Goal: Task Accomplishment & Management: Manage account settings

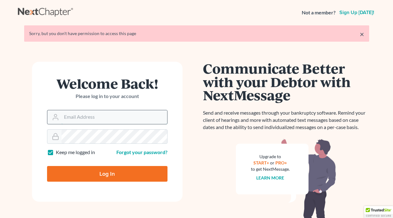
click at [82, 118] on input "Email Address" at bounding box center [114, 117] width 106 height 14
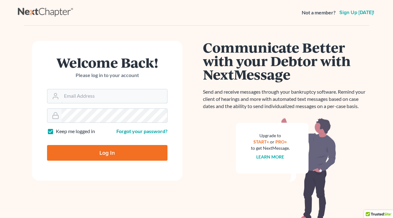
type input "dlgraves@bfhelaw.com"
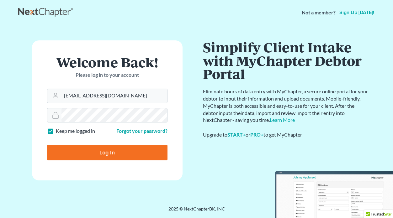
click at [110, 153] on input "Log In" at bounding box center [107, 153] width 120 height 16
type input "Thinking..."
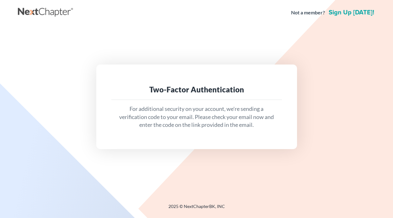
click at [176, 106] on p "For additional security on your account, we're sending a verification code to y…" at bounding box center [196, 117] width 160 height 24
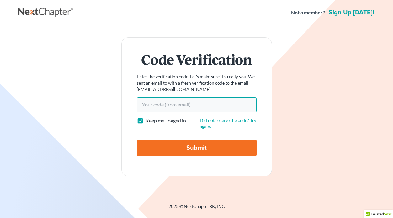
click at [150, 107] on input "Your code(from email)" at bounding box center [197, 104] width 120 height 14
paste input "77e7cf"
type input "77e7cf"
click at [203, 151] on input "Submit" at bounding box center [197, 148] width 120 height 16
type input "Thinking..."
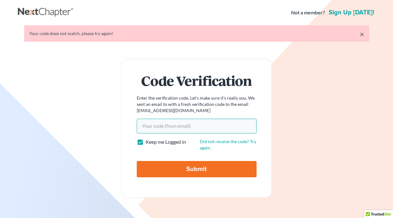
click at [174, 127] on input "Your code(from email)" at bounding box center [197, 126] width 120 height 14
type input "77e7cf"
click at [176, 168] on input "Submit" at bounding box center [197, 169] width 120 height 16
type input "Thinking..."
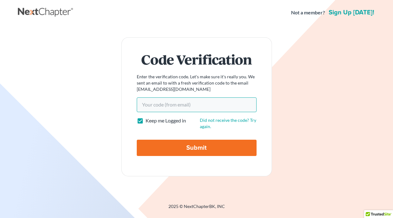
click at [156, 104] on input "Your code(from email)" at bounding box center [197, 104] width 120 height 14
paste input "77e7cf"
type input "77e7cf"
click at [188, 150] on input "Submit" at bounding box center [197, 148] width 120 height 16
type input "Thinking..."
